Goal: Information Seeking & Learning: Learn about a topic

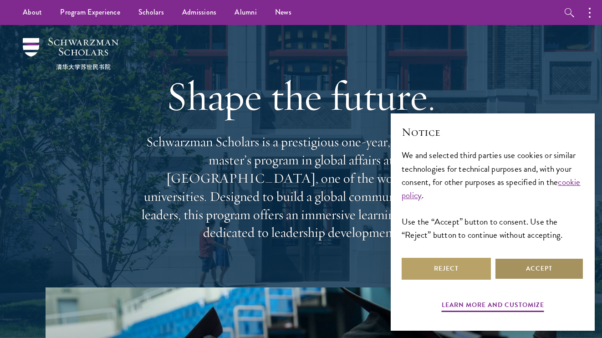
click at [537, 268] on button "Accept" at bounding box center [538, 269] width 89 height 22
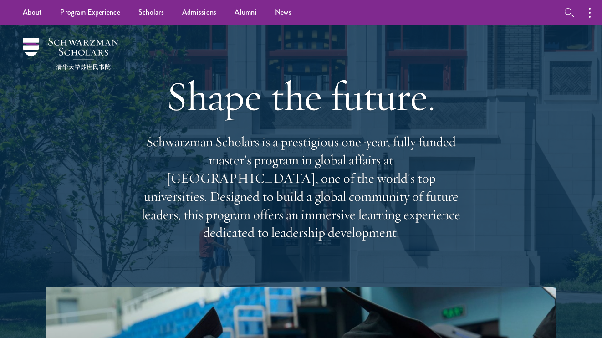
drag, startPoint x: 148, startPoint y: 149, endPoint x: 442, endPoint y: 234, distance: 306.3
click at [442, 234] on div "Shape the future. Schwarzman Scholars is a prestigious one-year, fully funded m…" at bounding box center [301, 156] width 328 height 262
copy p "Schwarzman Scholars is a prestigious one-year, fully funded master’s program in…"
click at [331, 154] on p "Schwarzman Scholars is a prestigious one-year, fully funded master’s program in…" at bounding box center [301, 187] width 328 height 109
drag, startPoint x: 261, startPoint y: 147, endPoint x: 144, endPoint y: 147, distance: 117.0
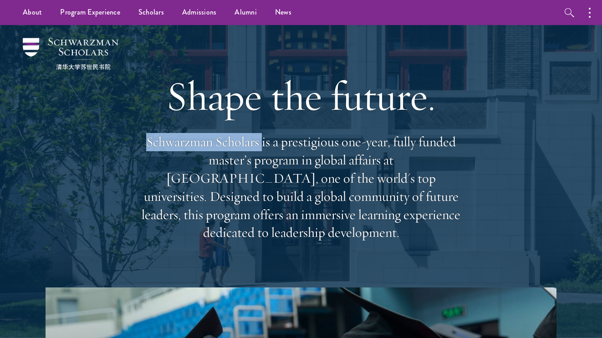
click at [144, 147] on p "Schwarzman Scholars is a prestigious one-year, fully funded master’s program in…" at bounding box center [301, 187] width 328 height 109
copy p "Schwarzman Scholars"
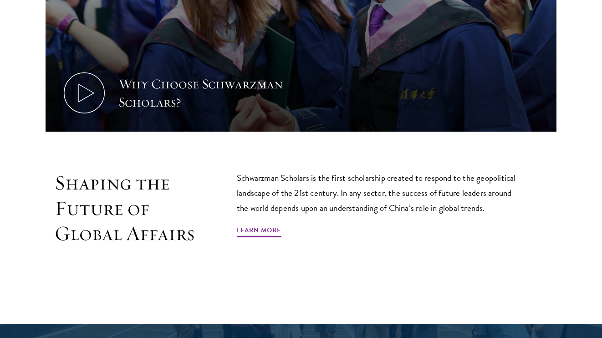
scroll to position [455, 0]
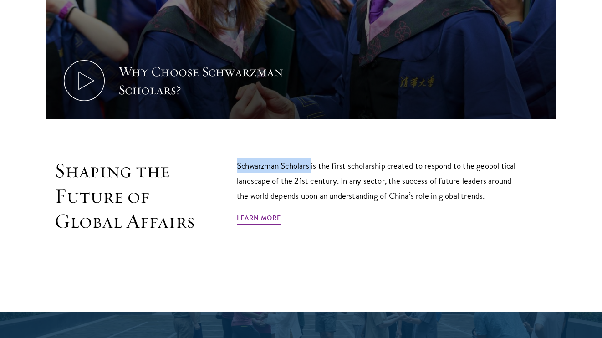
drag, startPoint x: 238, startPoint y: 161, endPoint x: 314, endPoint y: 162, distance: 76.0
click at [314, 162] on p "Schwarzman Scholars is the first scholarship created to respond to the geopolit…" at bounding box center [380, 180] width 287 height 45
copy p "Schwarzman Scholars"
